Goal: Communication & Community: Answer question/provide support

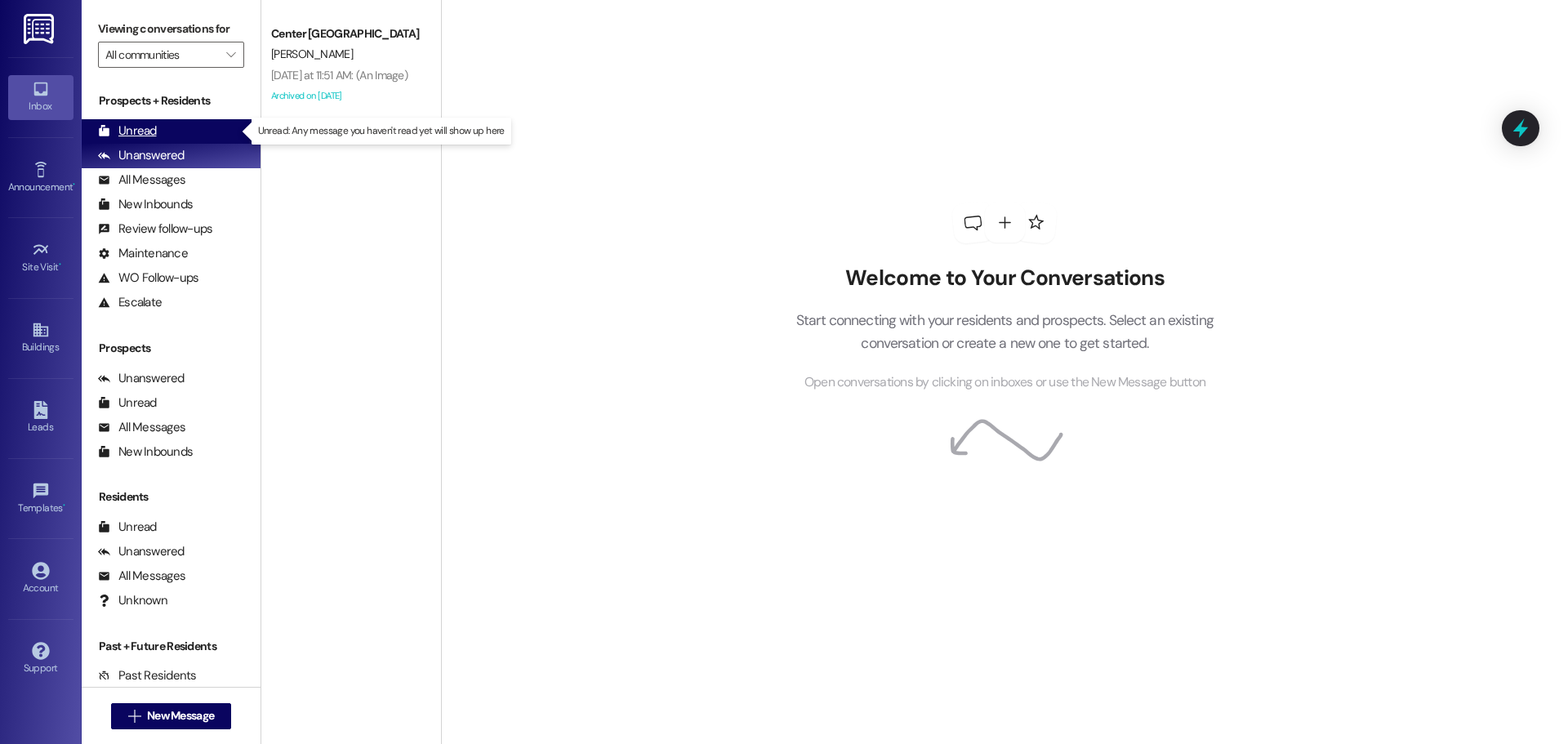
click at [207, 119] on div "Unread (0)" at bounding box center [171, 131] width 179 height 24
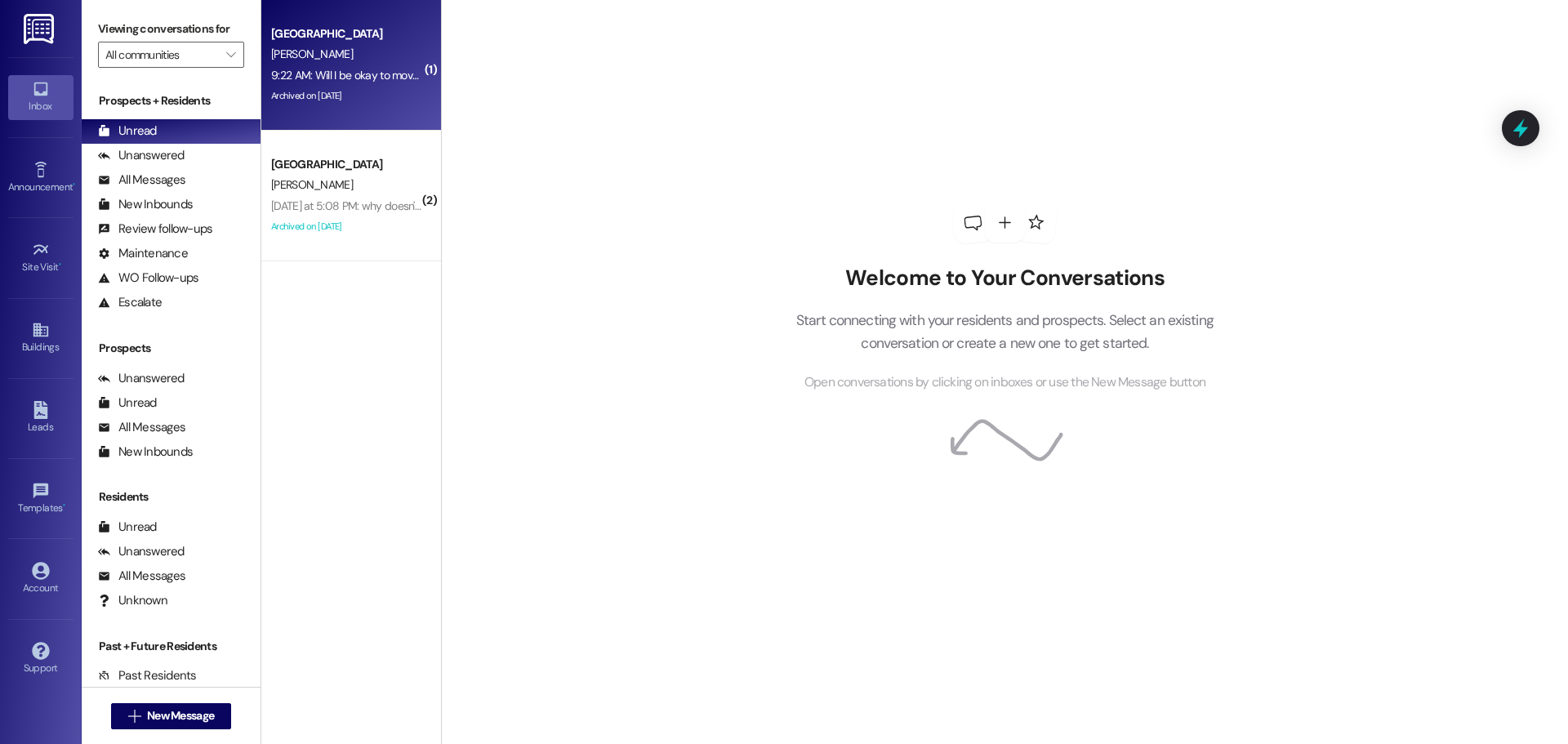
click at [289, 41] on div "[GEOGRAPHIC_DATA]" at bounding box center [346, 33] width 151 height 17
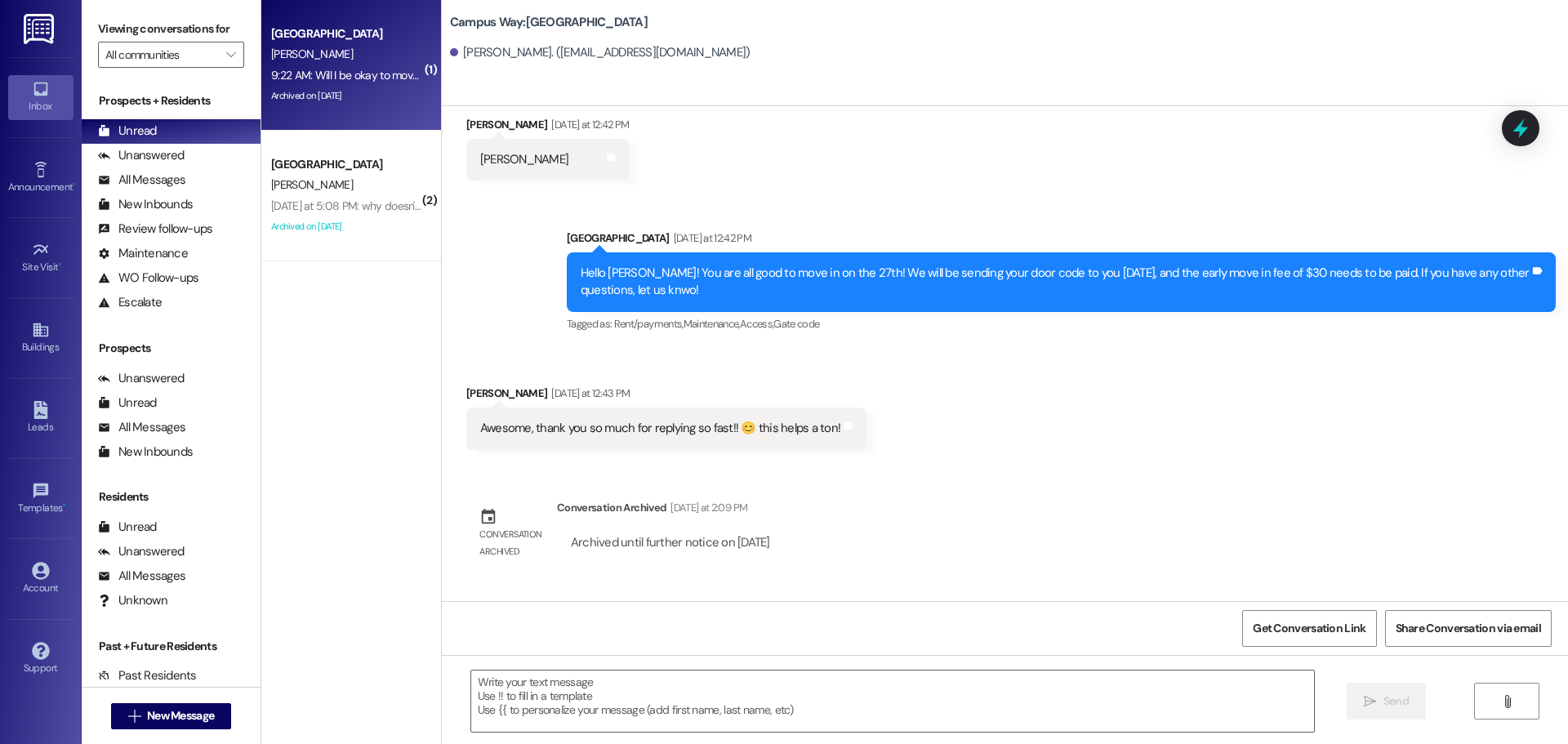
scroll to position [450, 0]
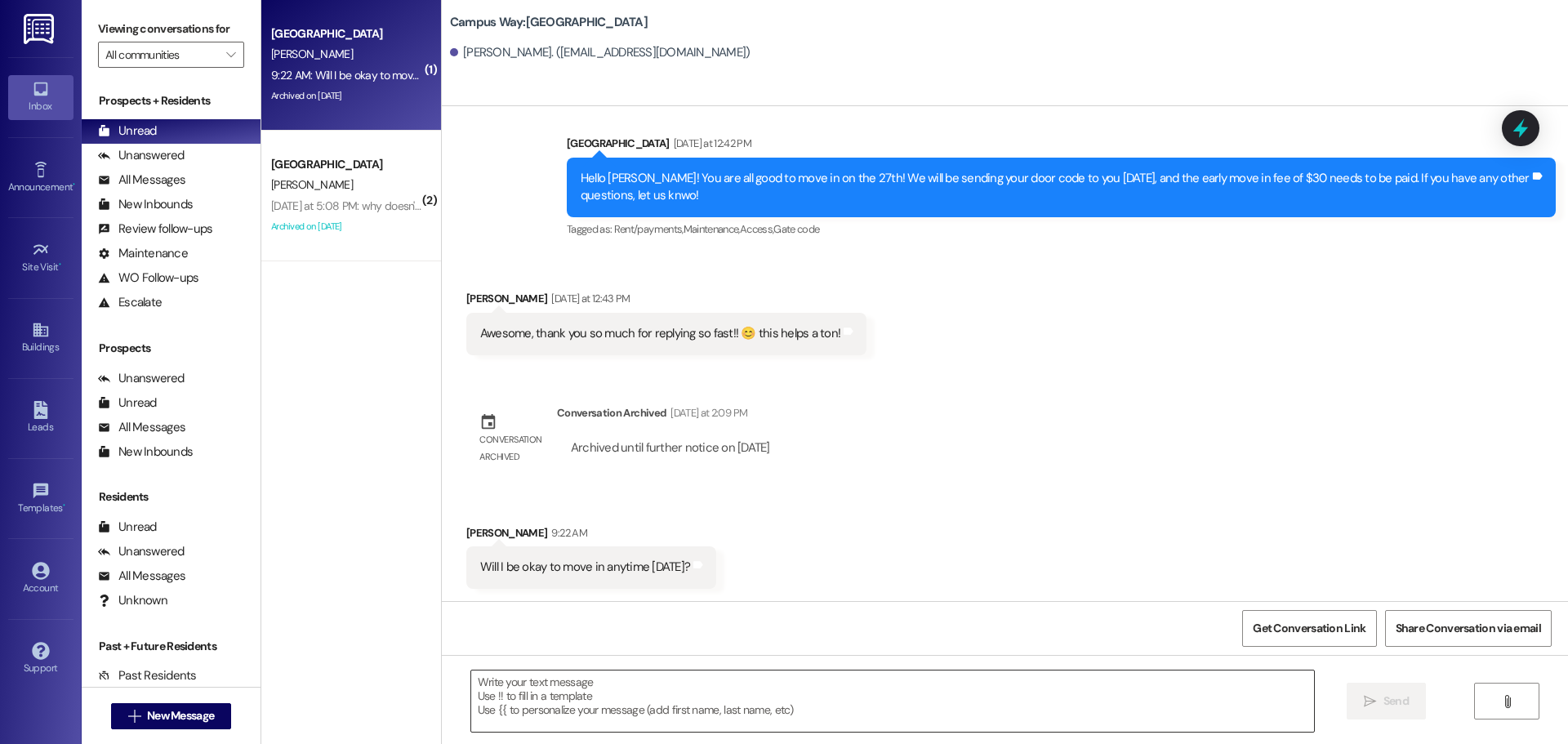
click at [542, 710] on textarea at bounding box center [893, 702] width 843 height 61
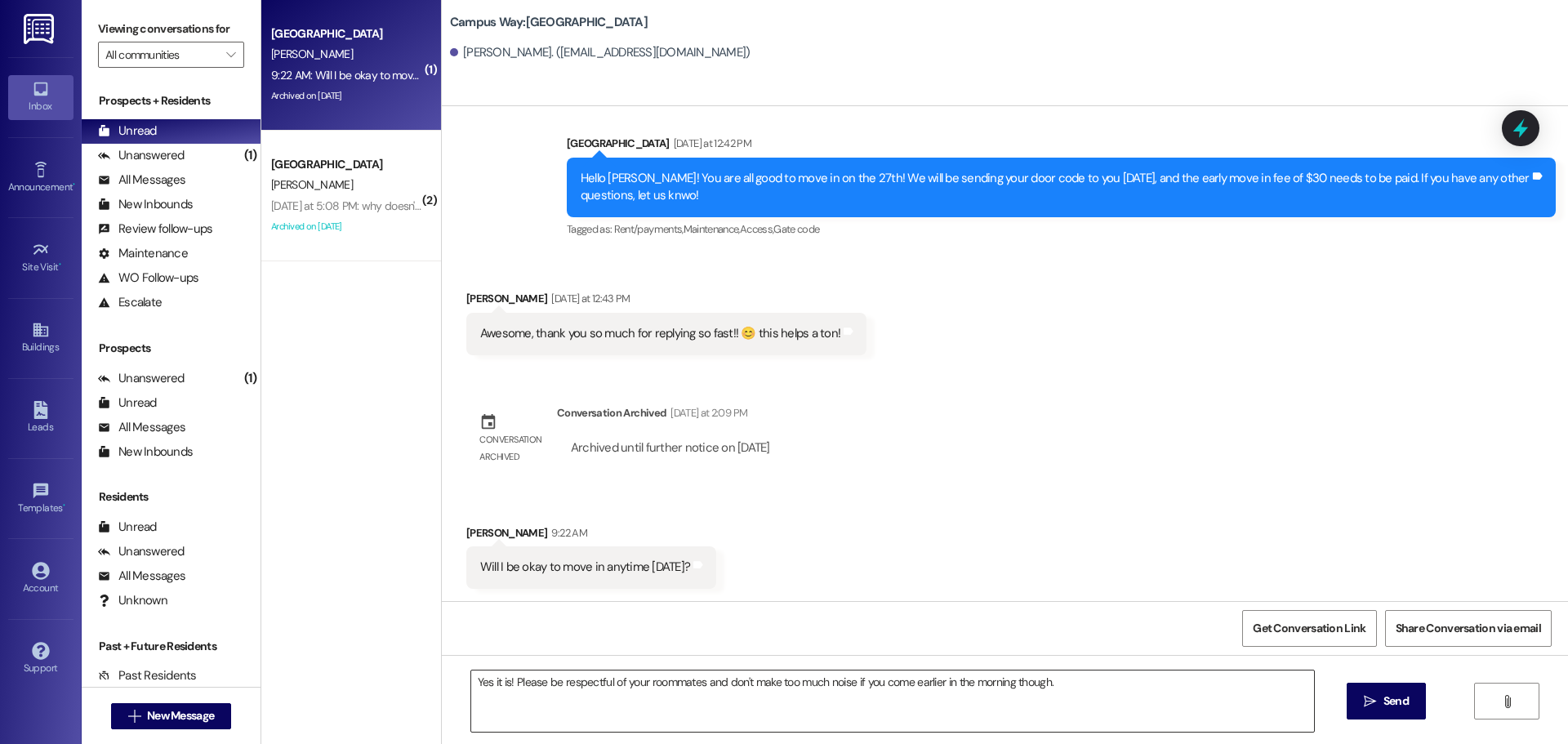
click at [1079, 684] on textarea "Yes it is! Please be respectful of your roommates and don't make too much noise…" at bounding box center [893, 702] width 843 height 61
click at [545, 701] on textarea "Yes it is! Please be respectful of your roommates and don't make too much noise…" at bounding box center [893, 702] width 843 height 61
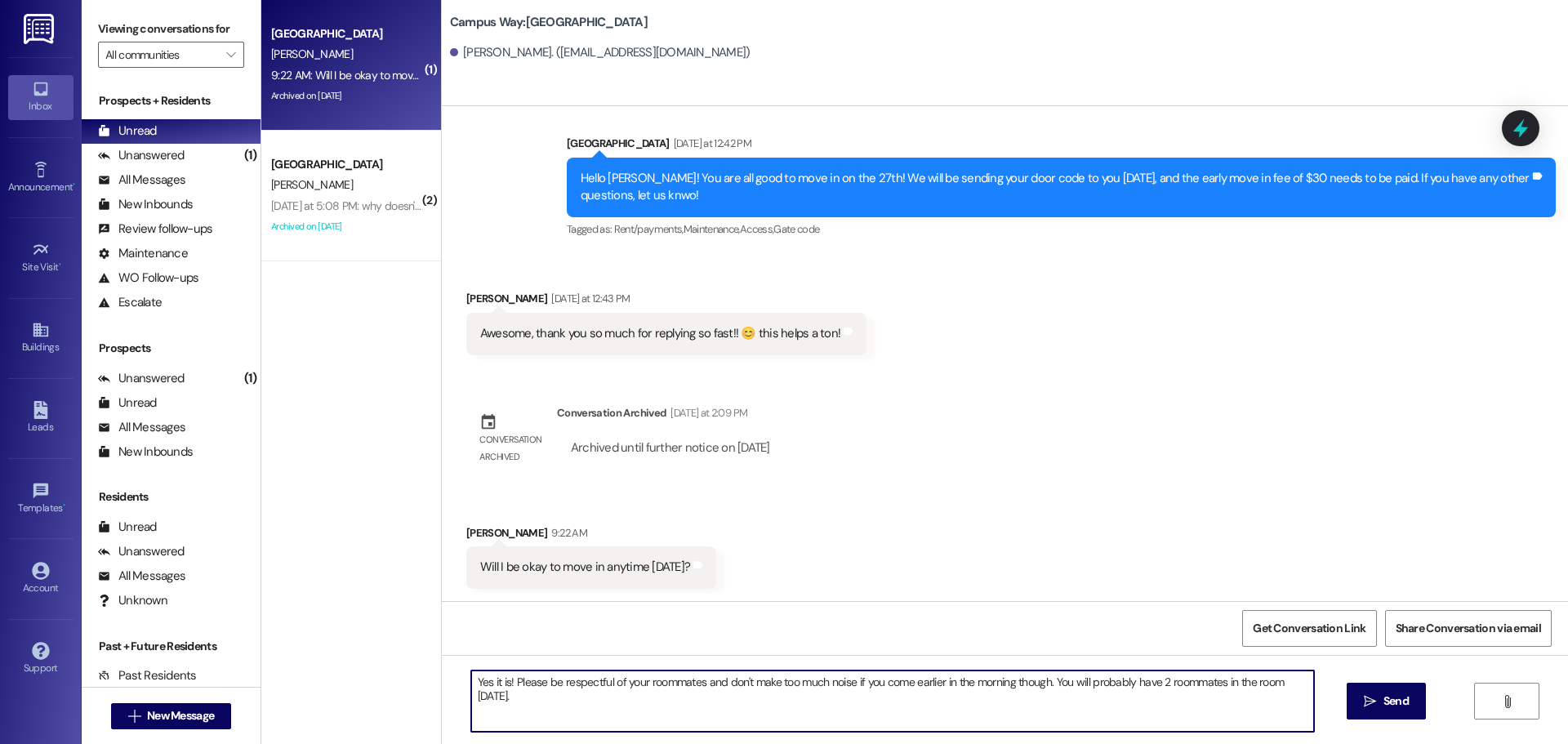
type textarea "Yes it is! Please be respectful of your roommates and don't make too much noise…"
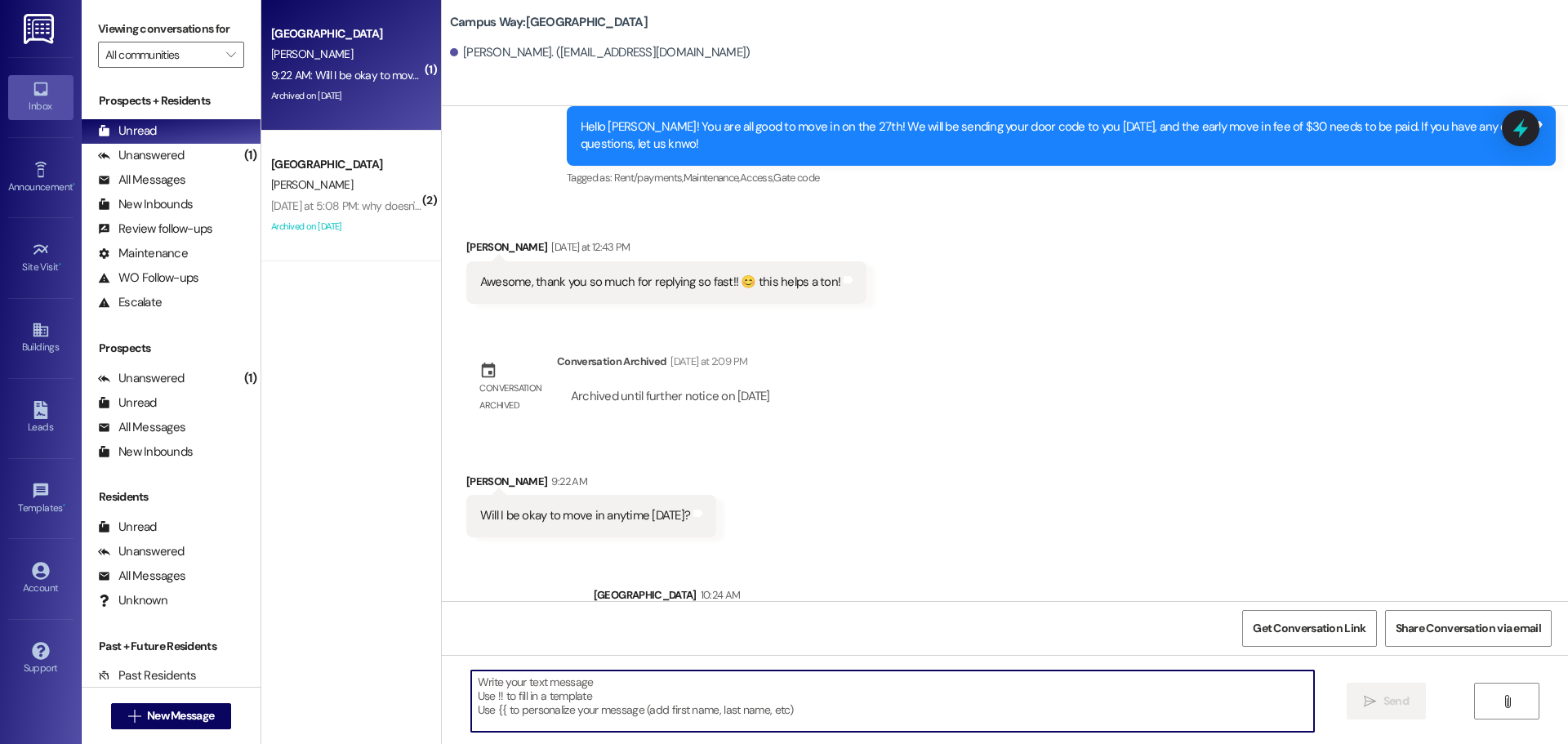
scroll to position [564, 0]
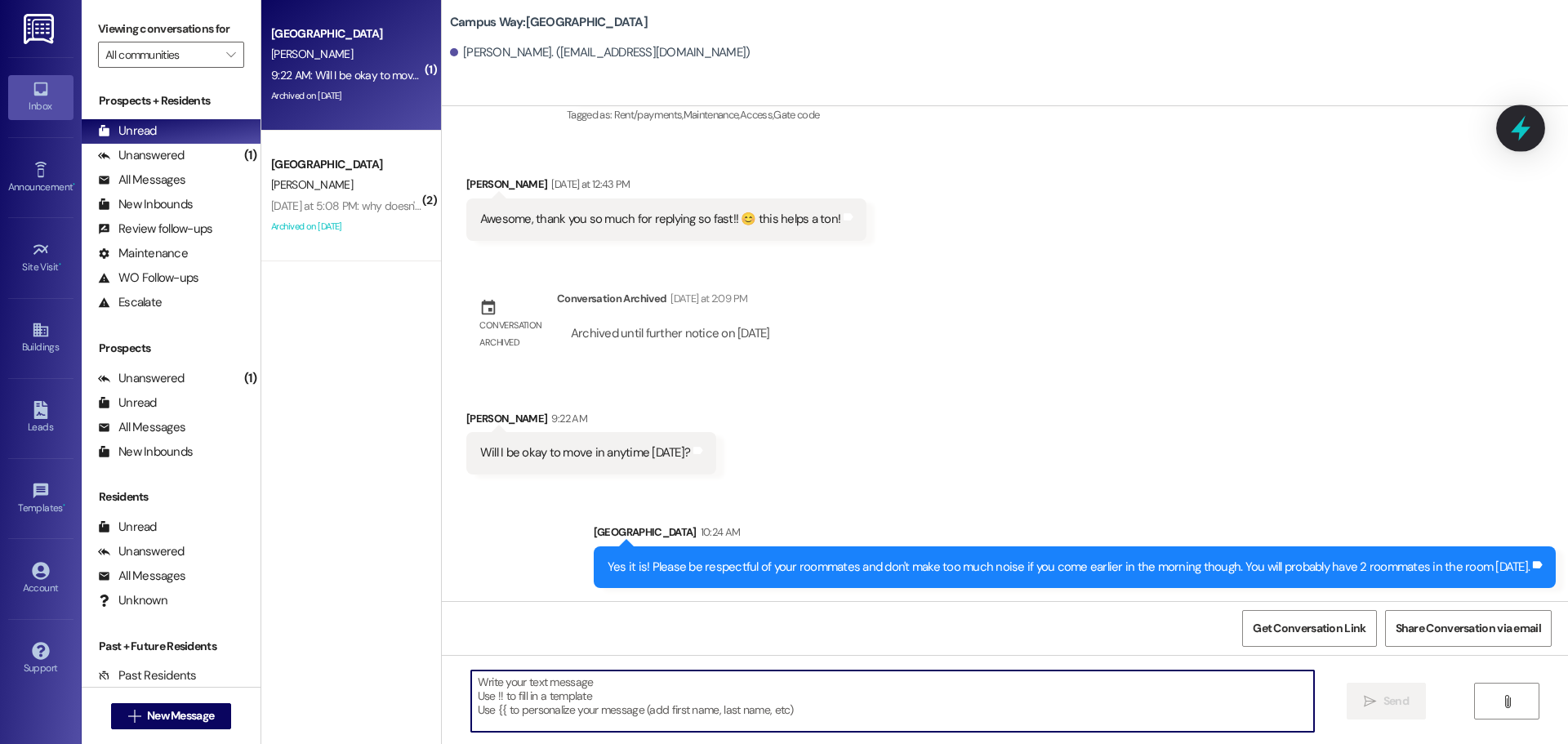
click at [1524, 137] on icon at bounding box center [1521, 127] width 28 height 28
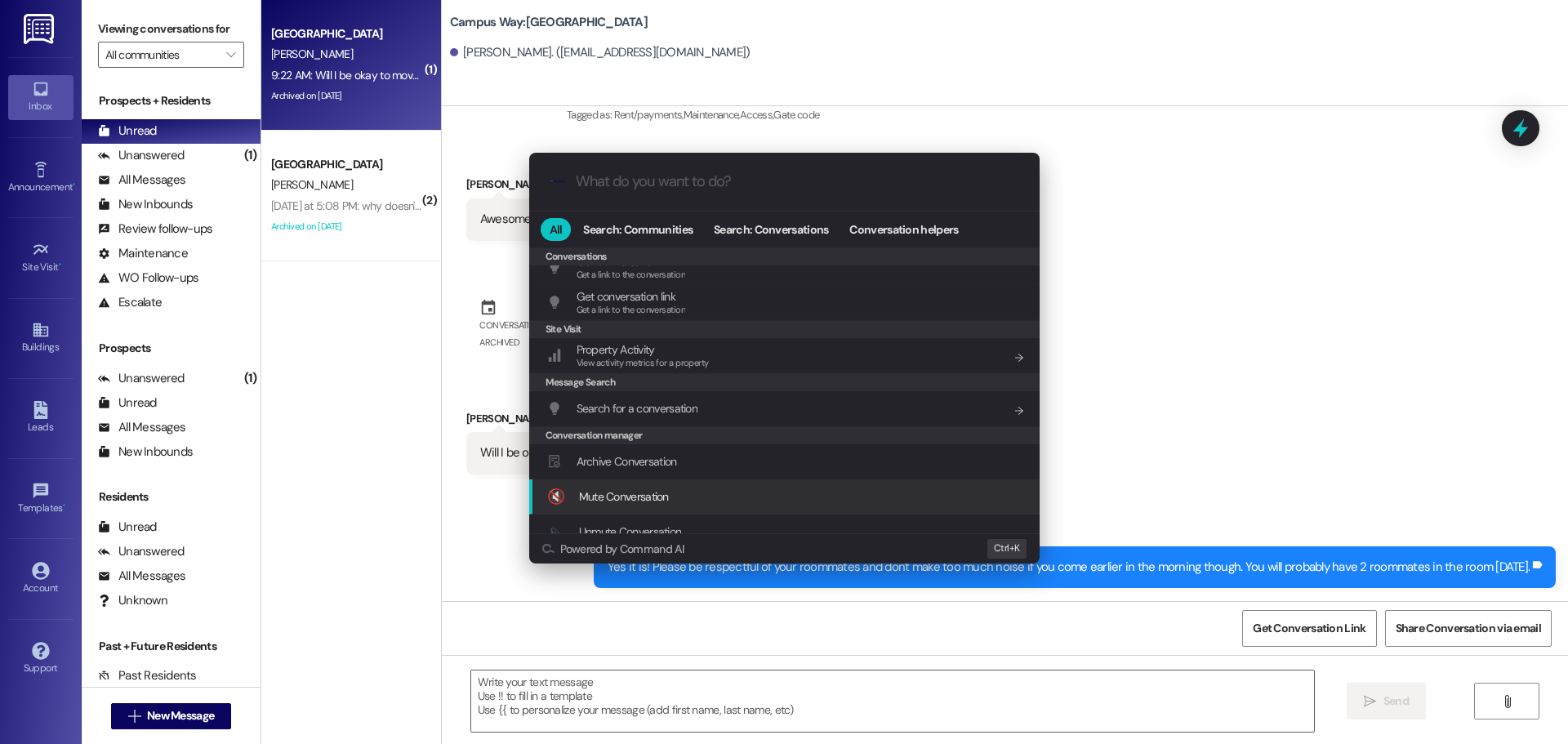
scroll to position [712, 0]
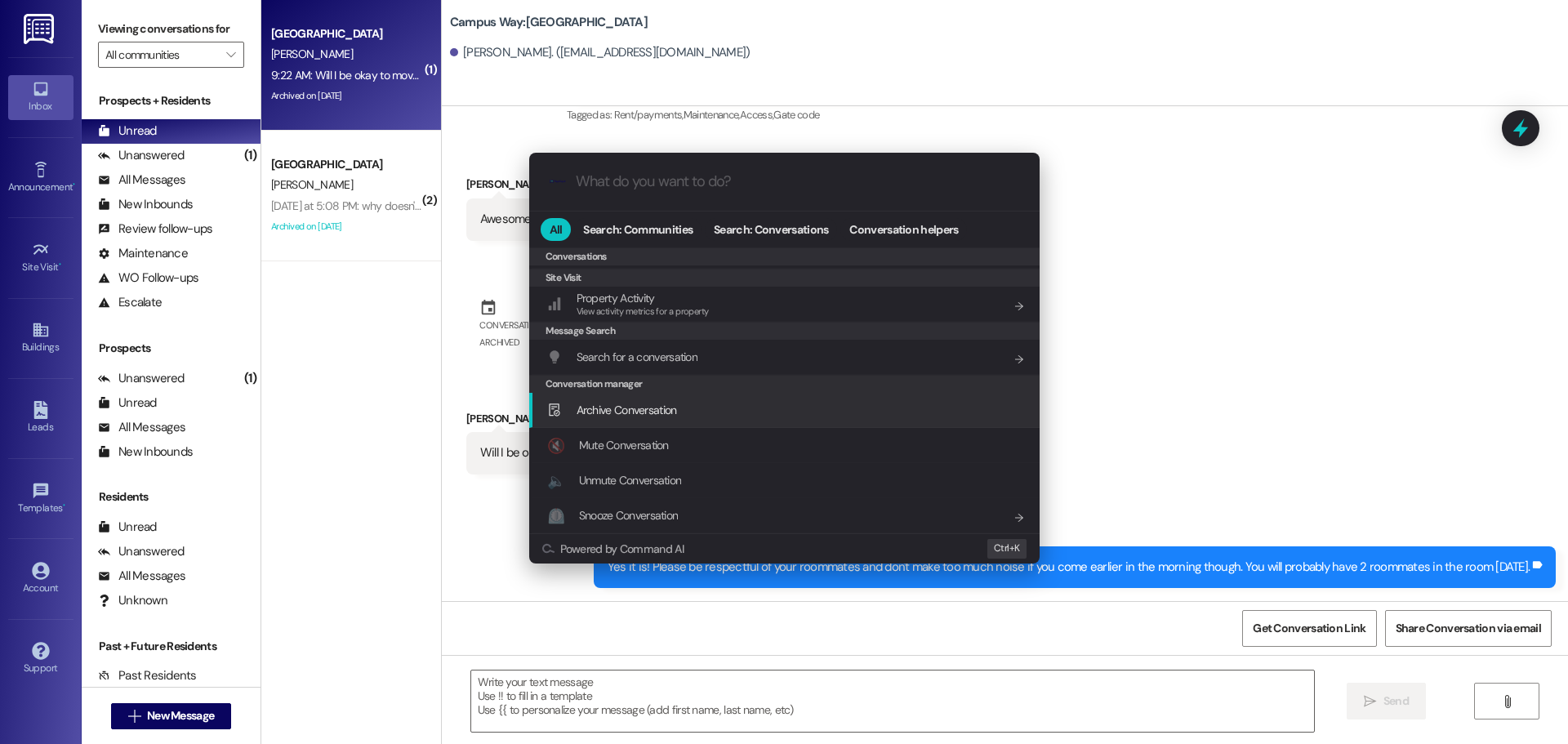
click at [661, 408] on span "Archive Conversation" at bounding box center [627, 410] width 100 height 14
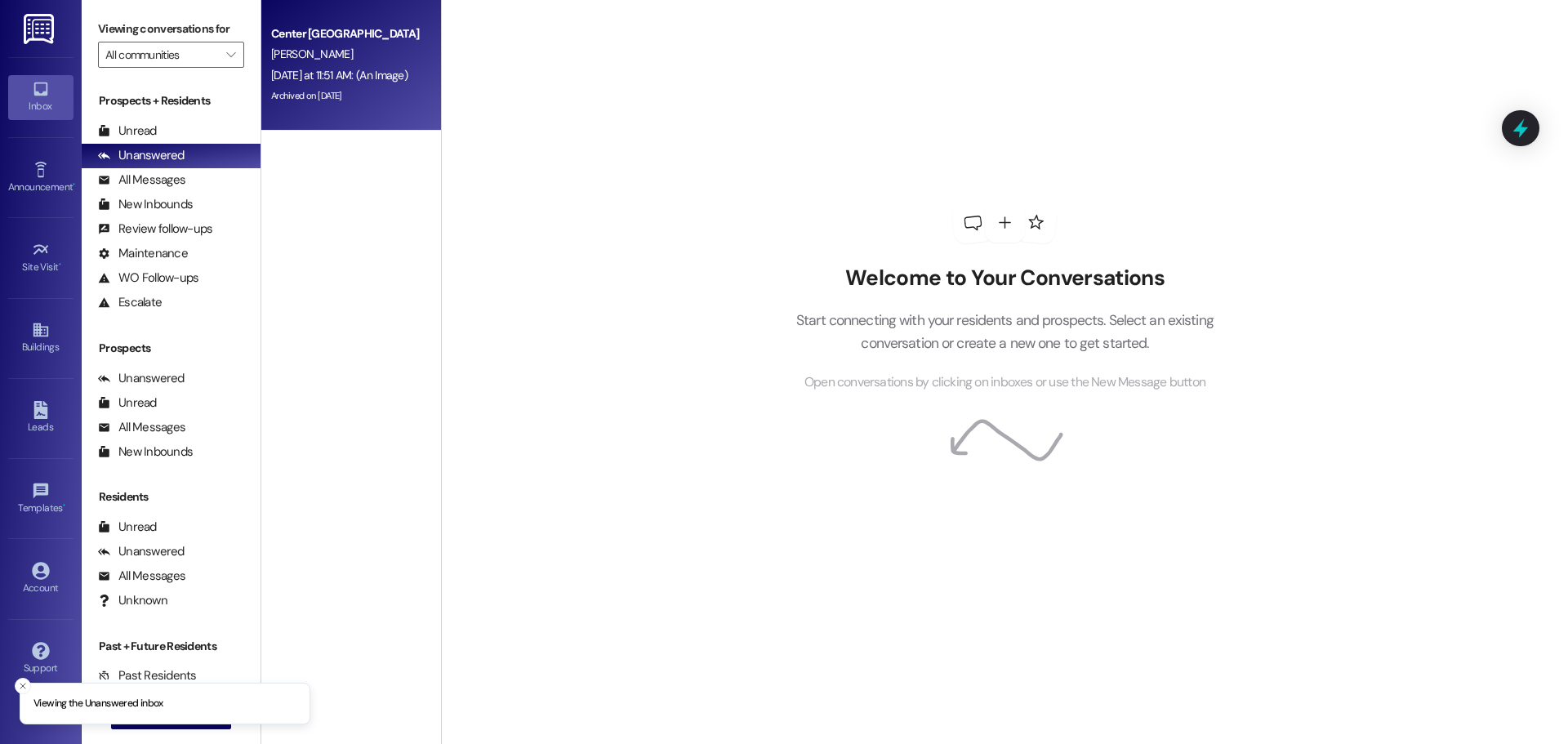
click at [271, 79] on div "[DATE] at 11:51 AM: (An Image) [DATE] at 11:51 AM: (An Image)" at bounding box center [339, 75] width 137 height 14
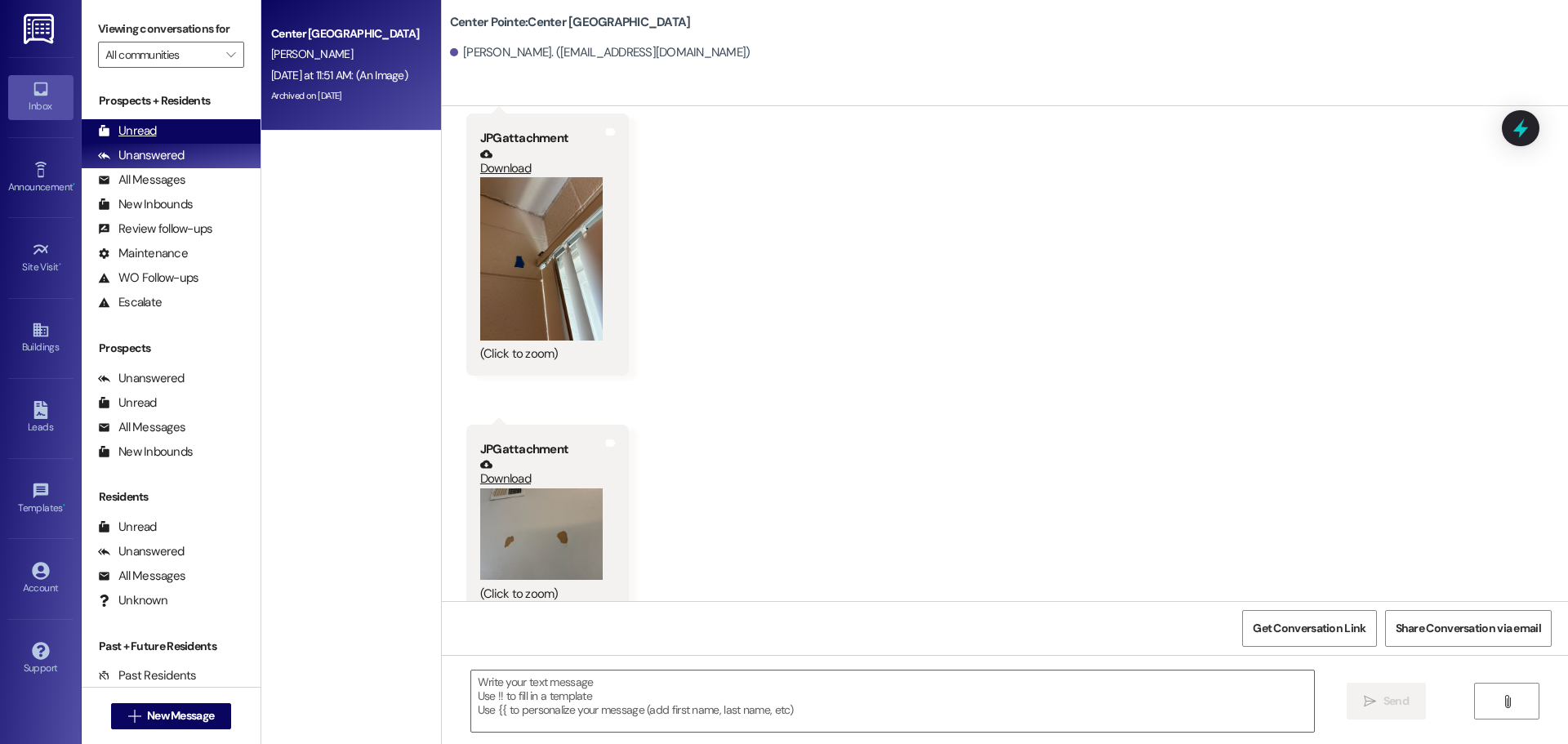
click at [173, 138] on div "Unread (0)" at bounding box center [171, 131] width 179 height 24
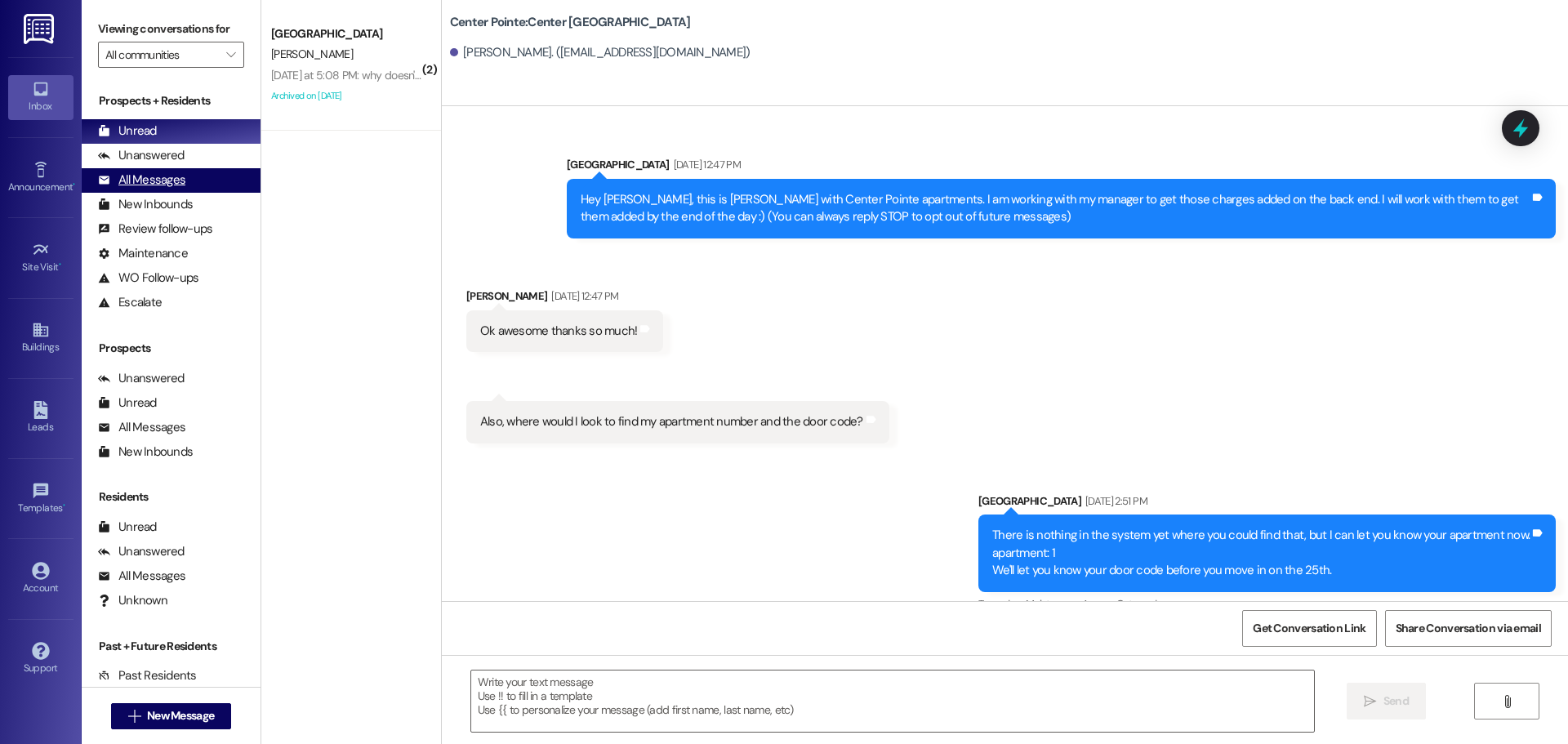
scroll to position [5960, 0]
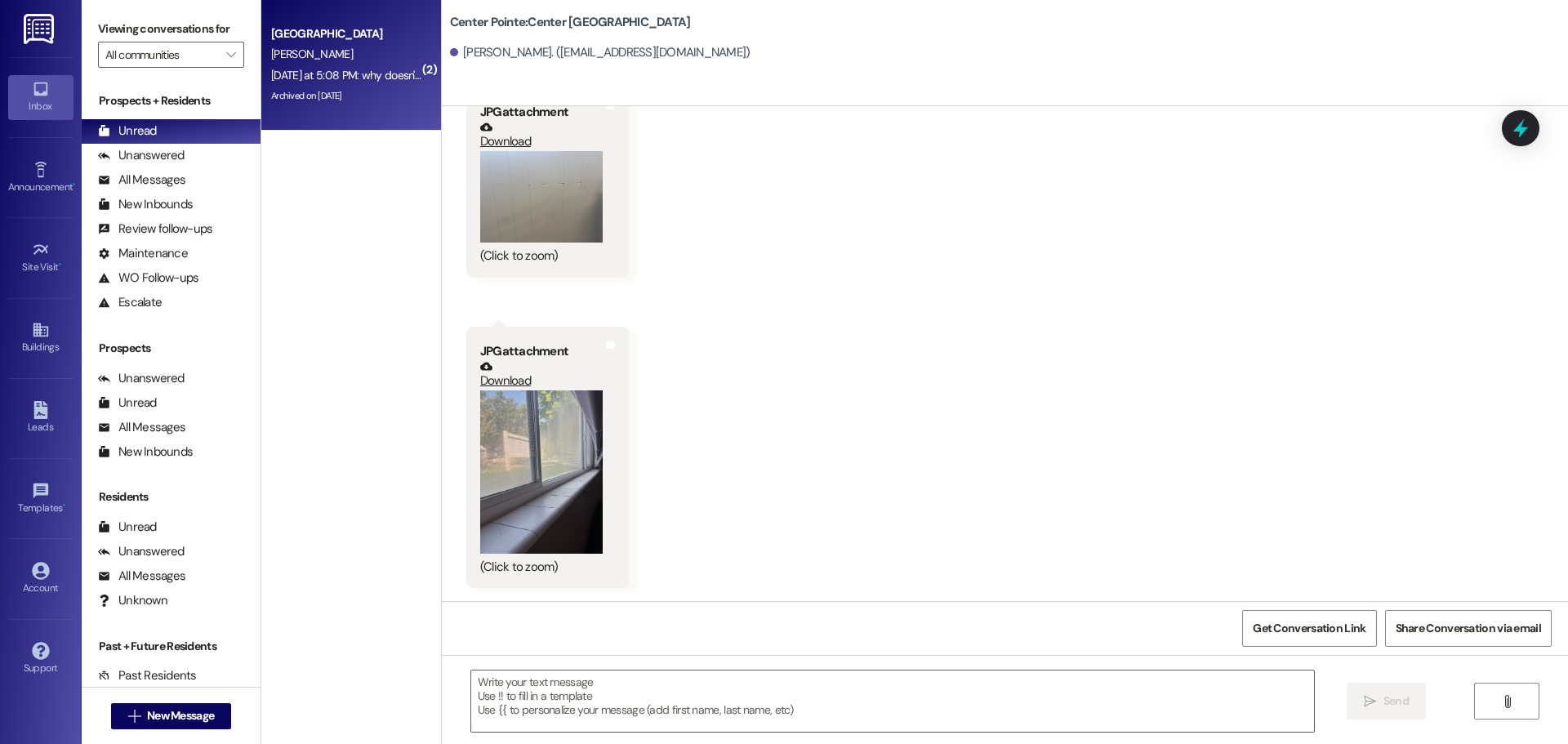
click at [360, 38] on div "[GEOGRAPHIC_DATA]" at bounding box center [346, 33] width 151 height 17
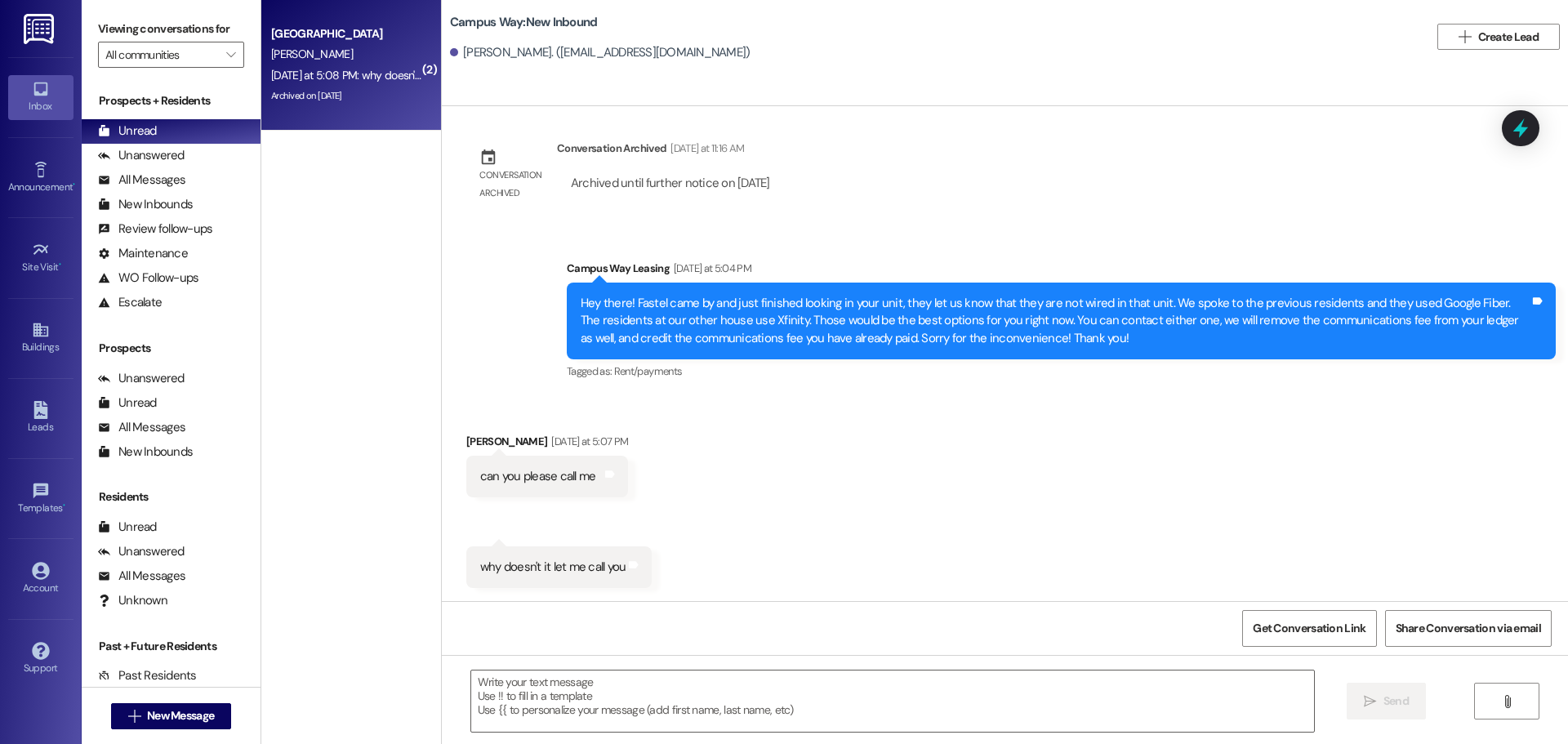
scroll to position [1175, 0]
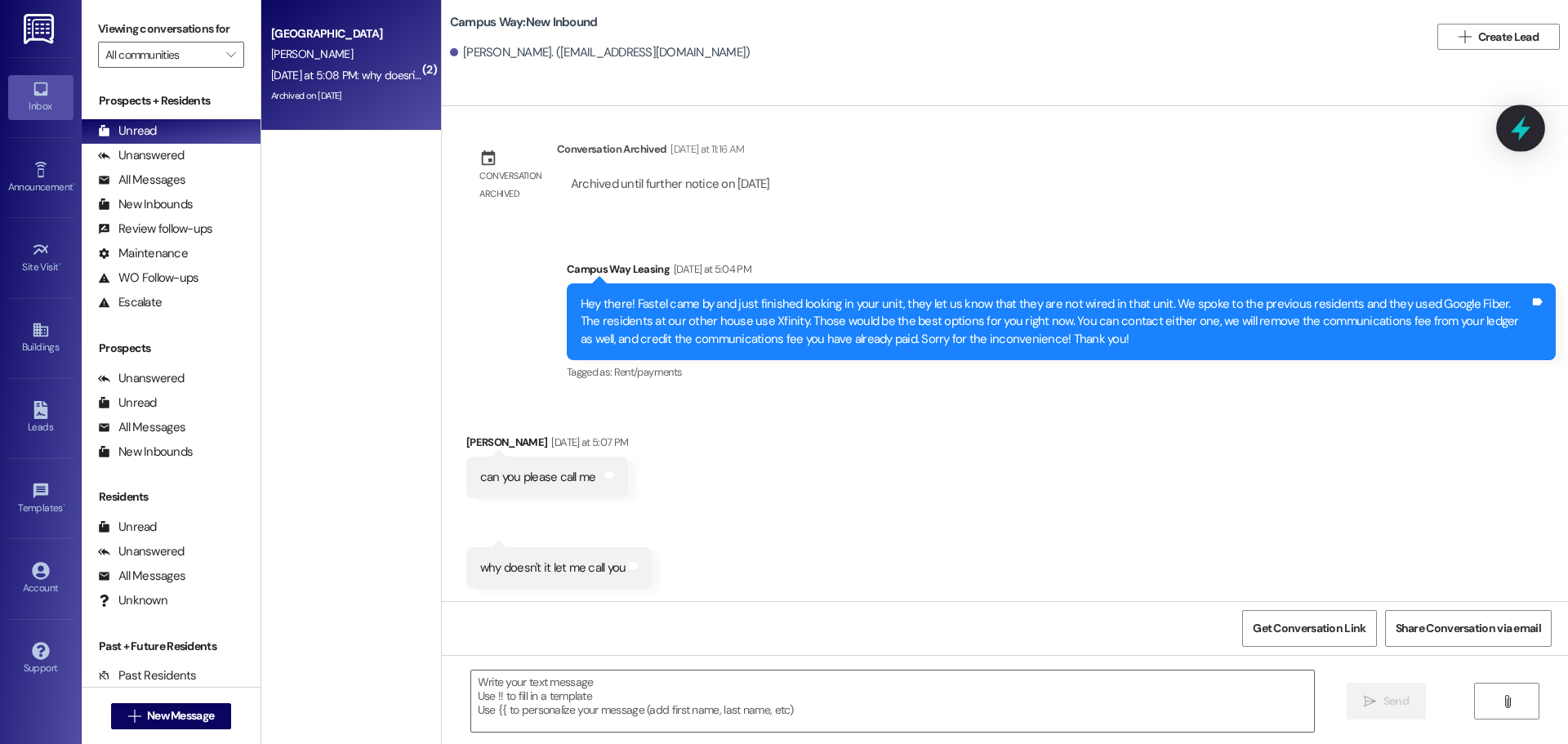
click at [1516, 133] on icon at bounding box center [1521, 127] width 28 height 28
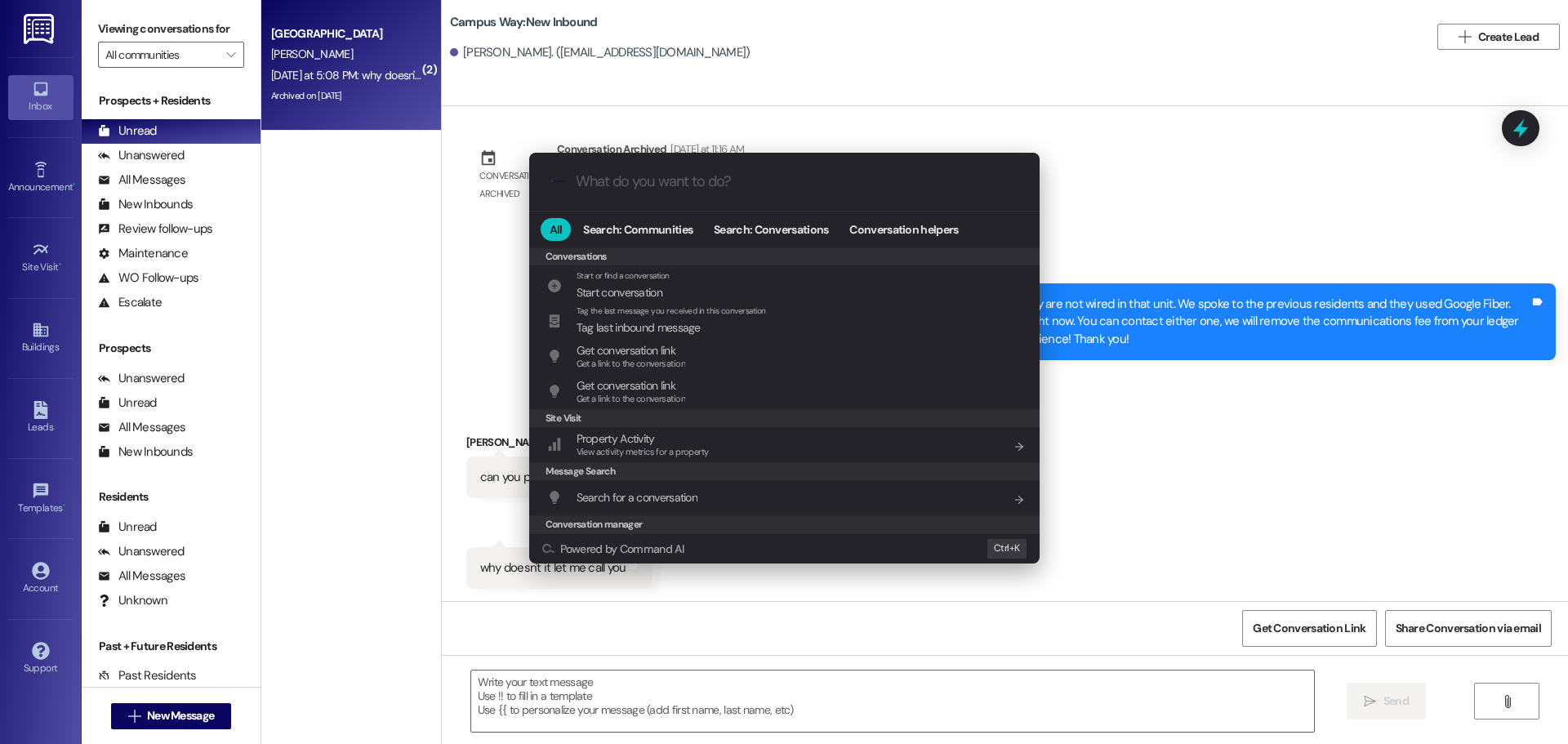
scroll to position [712, 0]
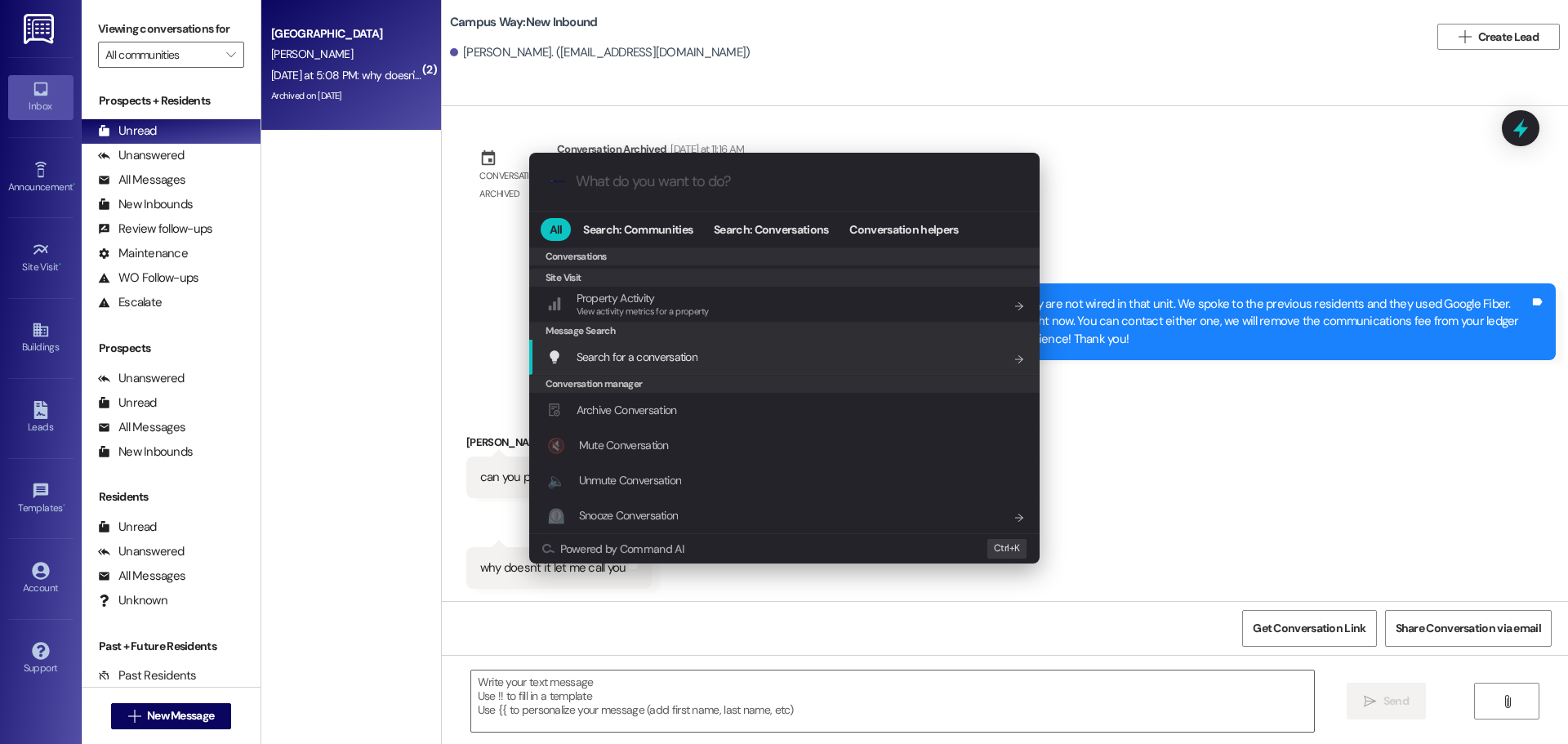
click at [1124, 287] on div ".cls-1{fill:#0a055f;}.cls-2{fill:#0cc4c4;} resideskLogoBlueOrange All Search: C…" at bounding box center [784, 372] width 1568 height 744
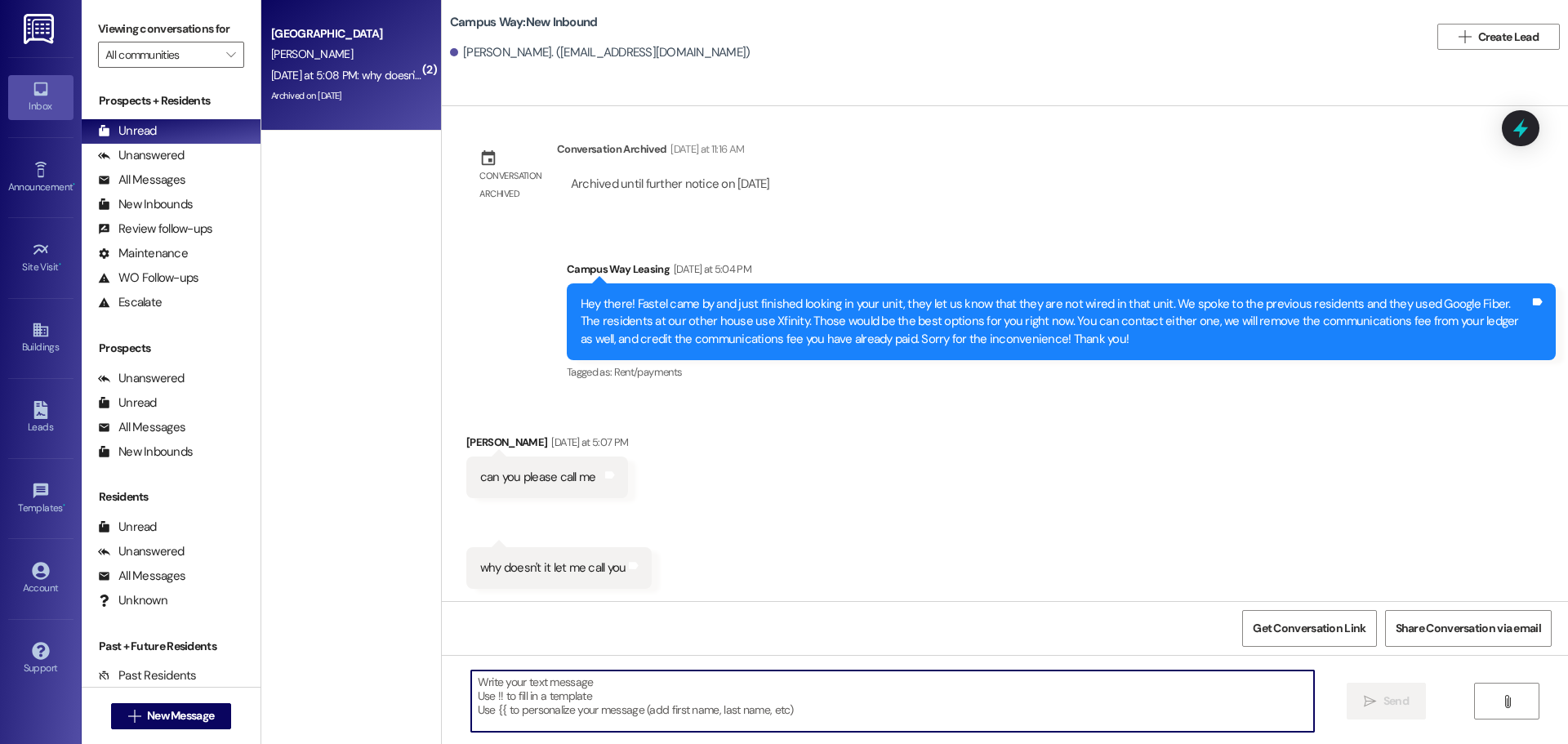
click at [660, 693] on textarea at bounding box center [893, 702] width 843 height 61
click at [614, 687] on textarea "Sorry, after 5pm" at bounding box center [893, 702] width 843 height 61
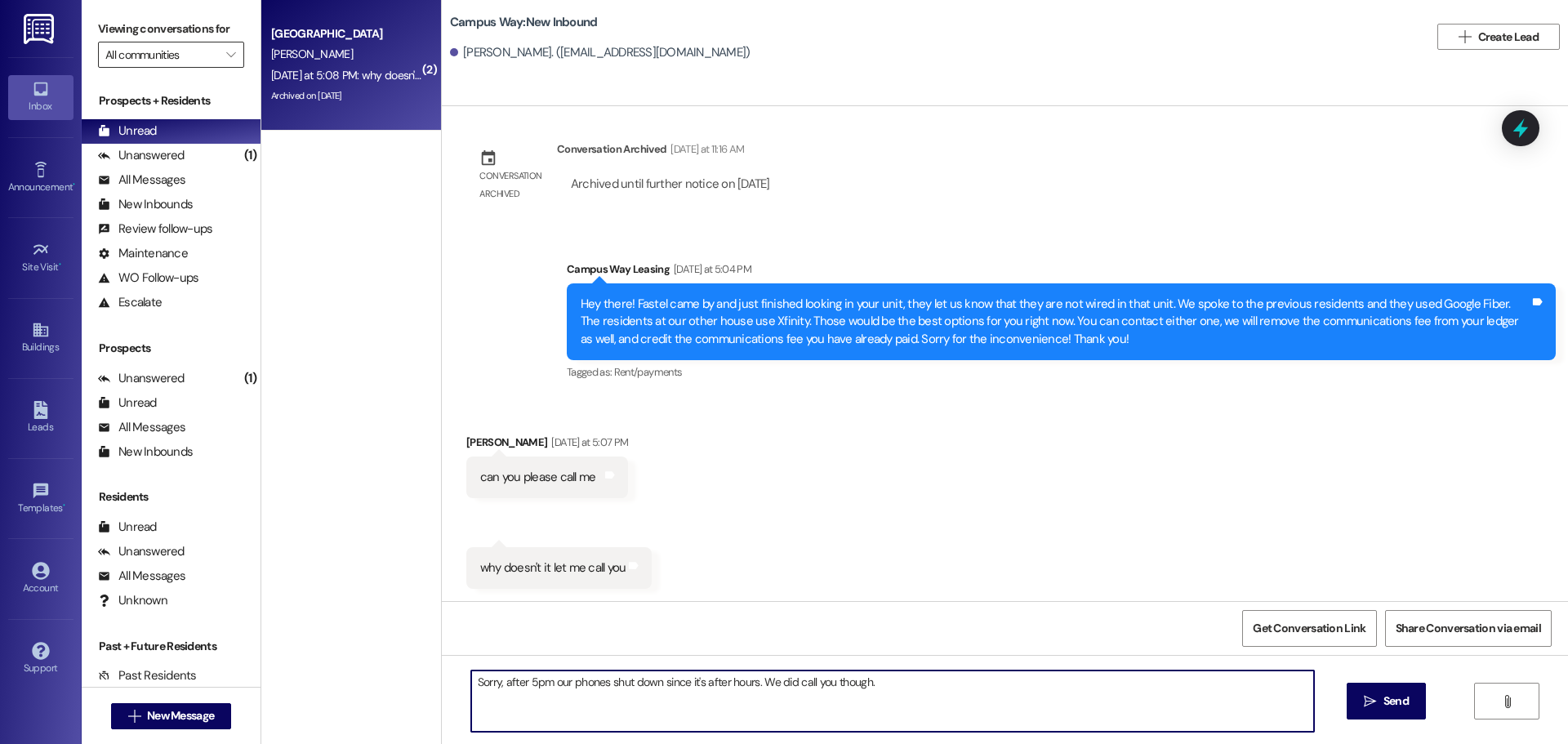
type textarea "Sorry, after 5pm our phones shut down since it's after hours. We did call you t…"
